Goal: Information Seeking & Learning: Learn about a topic

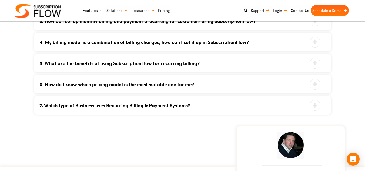
scroll to position [1112, 0]
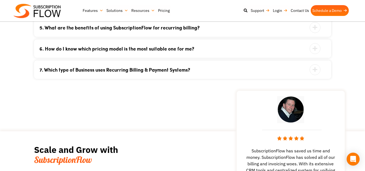
click at [318, 65] on icon at bounding box center [314, 69] width 11 height 11
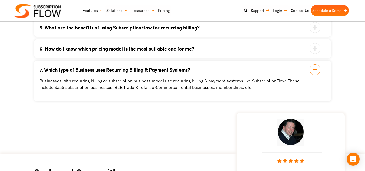
click at [316, 43] on icon at bounding box center [314, 48] width 11 height 11
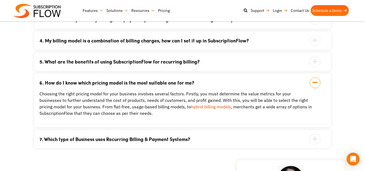
scroll to position [1072, 0]
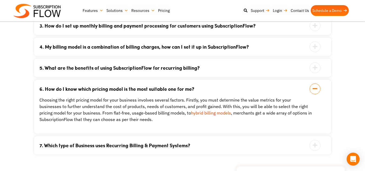
click at [317, 63] on icon at bounding box center [314, 67] width 11 height 11
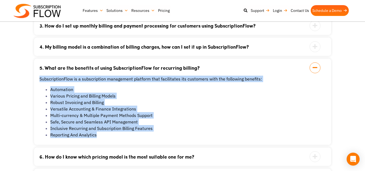
drag, startPoint x: 106, startPoint y: 129, endPoint x: 34, endPoint y: 69, distance: 93.2
click at [34, 69] on div "5. What are the benefits of using SubscriptionFlow for recurring billing? Subsc…" at bounding box center [182, 102] width 297 height 86
copy div "SubscriptionFlow is a subscription management platform that facilitates its cus…"
click at [196, 86] on li "Automation" at bounding box center [181, 89] width 262 height 6
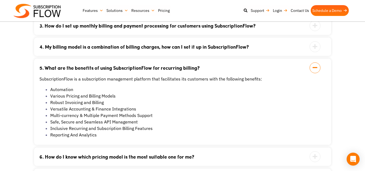
click at [267, 44] on link "4. My billing model is a combination of billing charges, how can I set it up in…" at bounding box center [175, 46] width 273 height 5
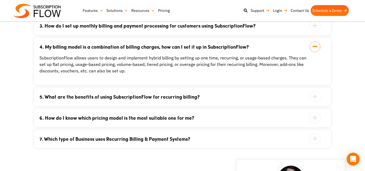
scroll to position [1027, 0]
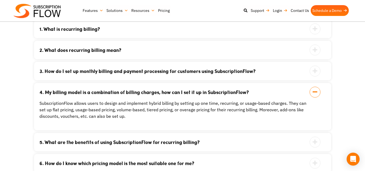
click at [295, 69] on link "3. How do I set up monthly billing and payment processing for customers using S…" at bounding box center [175, 71] width 273 height 5
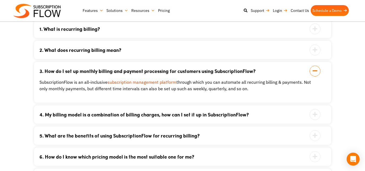
click at [308, 49] on div "2. What does recurring billing mean? In SaaS, the recurring billing model means…" at bounding box center [182, 50] width 297 height 18
click at [313, 45] on icon at bounding box center [314, 50] width 11 height 11
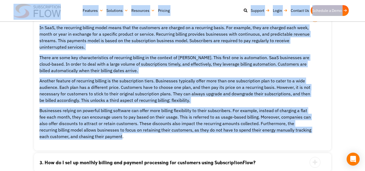
scroll to position [1058, 0]
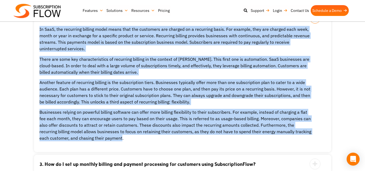
drag, startPoint x: 111, startPoint y: 132, endPoint x: 32, endPoint y: 26, distance: 132.5
click at [32, 26] on div "You’ve Got Questions. We’ve Got Answers. 1. What is recurring billing? Recurrin…" at bounding box center [183, 113] width 324 height 289
copy div "In SaaS, the recurring billing model means that the customers are charged on a …"
click at [32, 26] on div "You’ve Got Questions. We’ve Got Answers. 1. What is recurring billing? Recurrin…" at bounding box center [183, 113] width 324 height 289
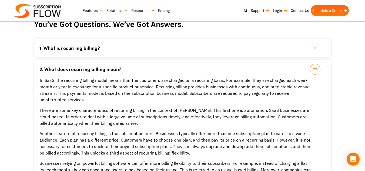
scroll to position [994, 0]
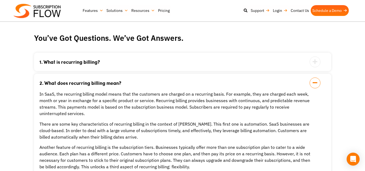
click at [315, 77] on icon at bounding box center [314, 82] width 11 height 11
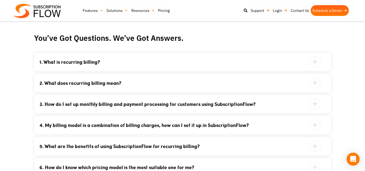
click at [314, 56] on icon at bounding box center [314, 61] width 11 height 11
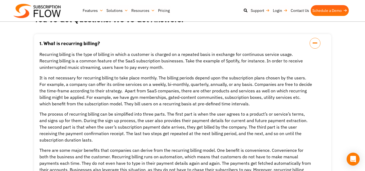
scroll to position [1009, 0]
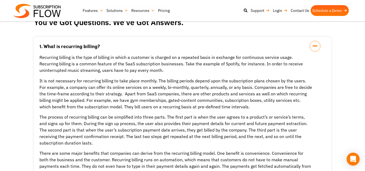
click at [313, 42] on icon at bounding box center [314, 46] width 11 height 11
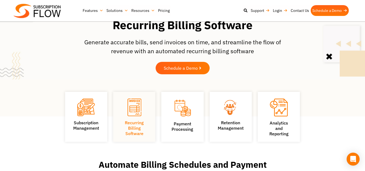
scroll to position [0, 0]
